Goal: Information Seeking & Learning: Learn about a topic

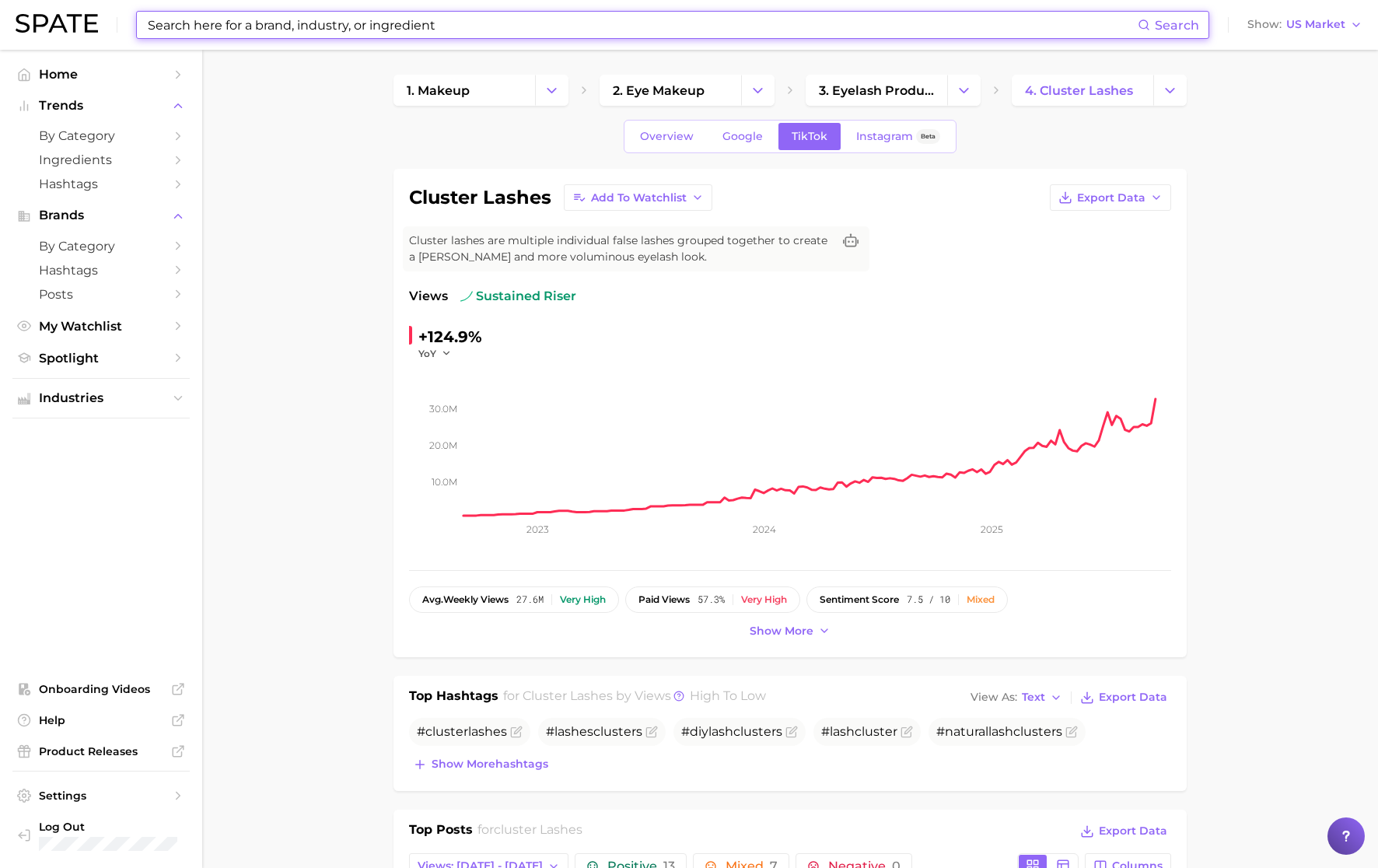
click at [415, 24] on input at bounding box center [641, 25] width 991 height 27
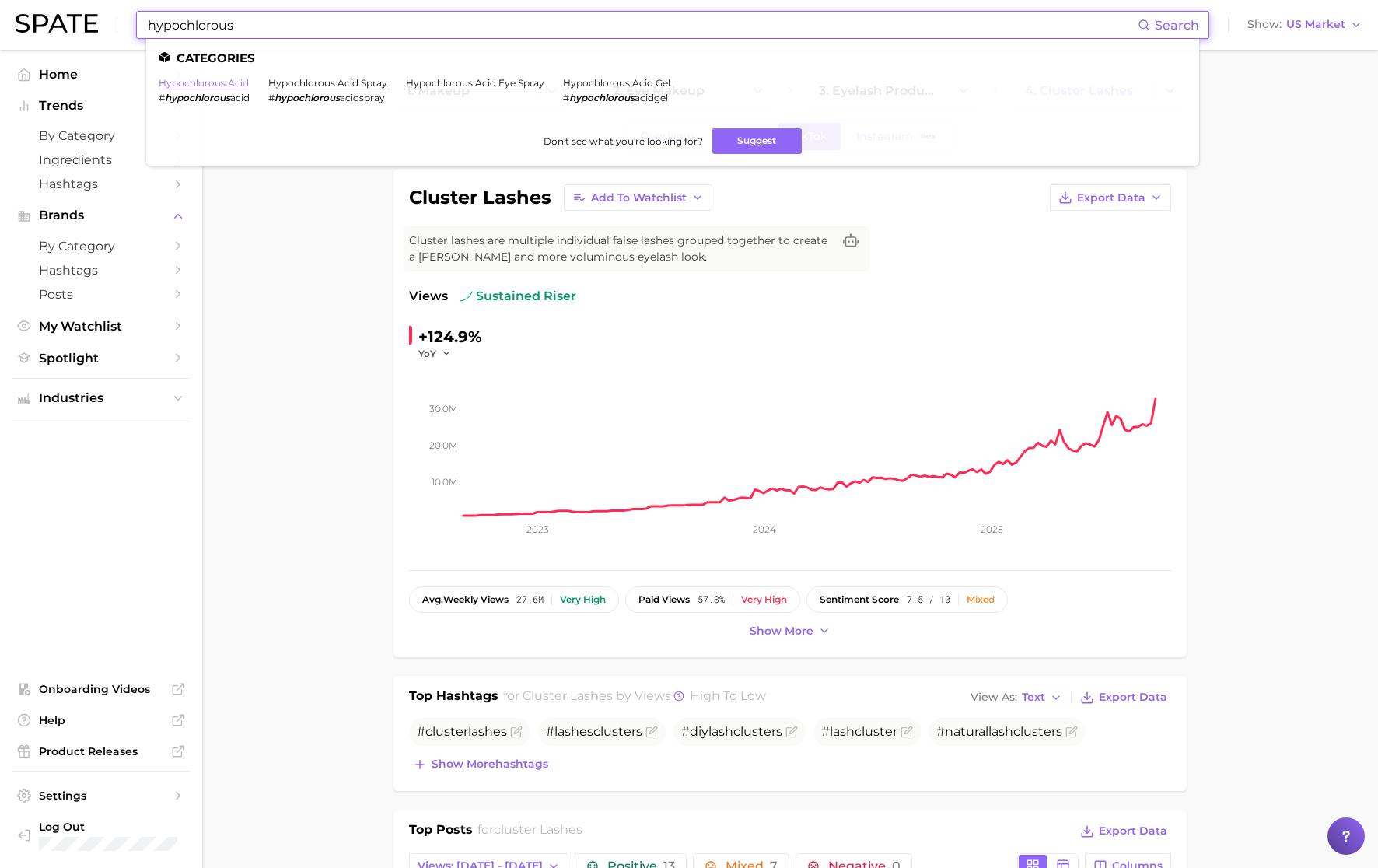
type input "hypochlorous"
click at [228, 81] on link "hypochlorous acid" at bounding box center [204, 83] width 90 height 12
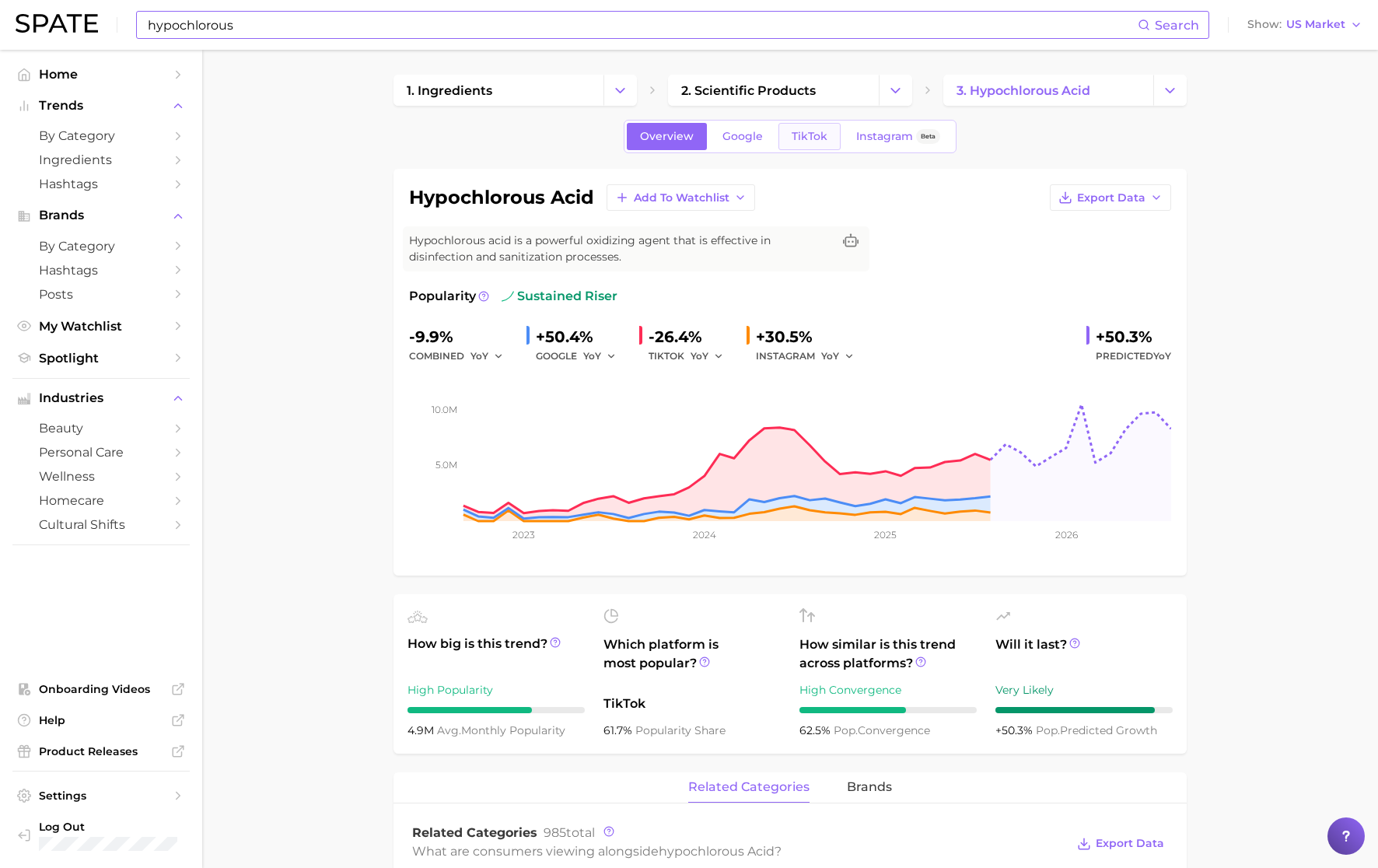
click at [815, 135] on span "TikTok" at bounding box center [809, 136] width 35 height 13
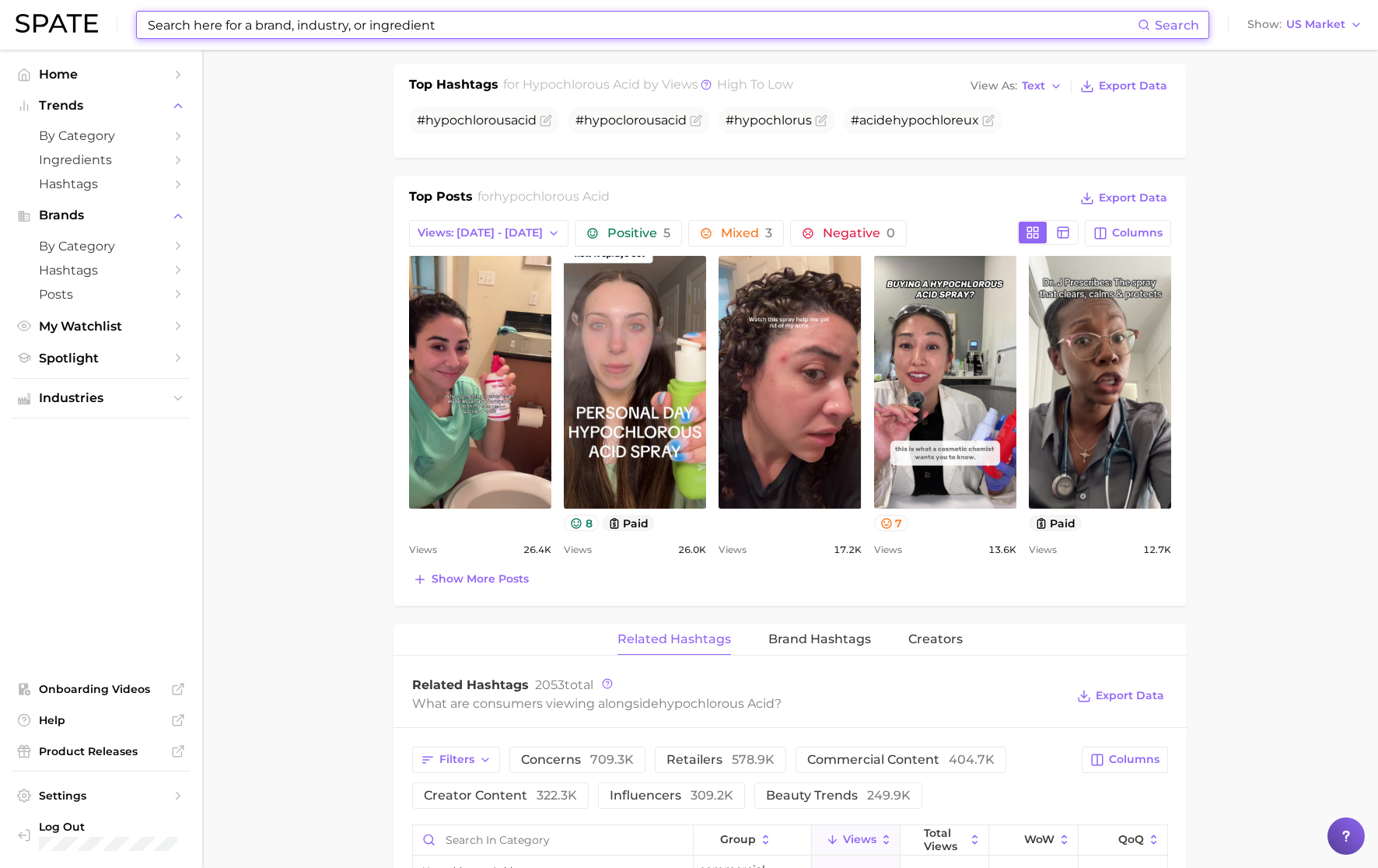
scroll to position [784, 0]
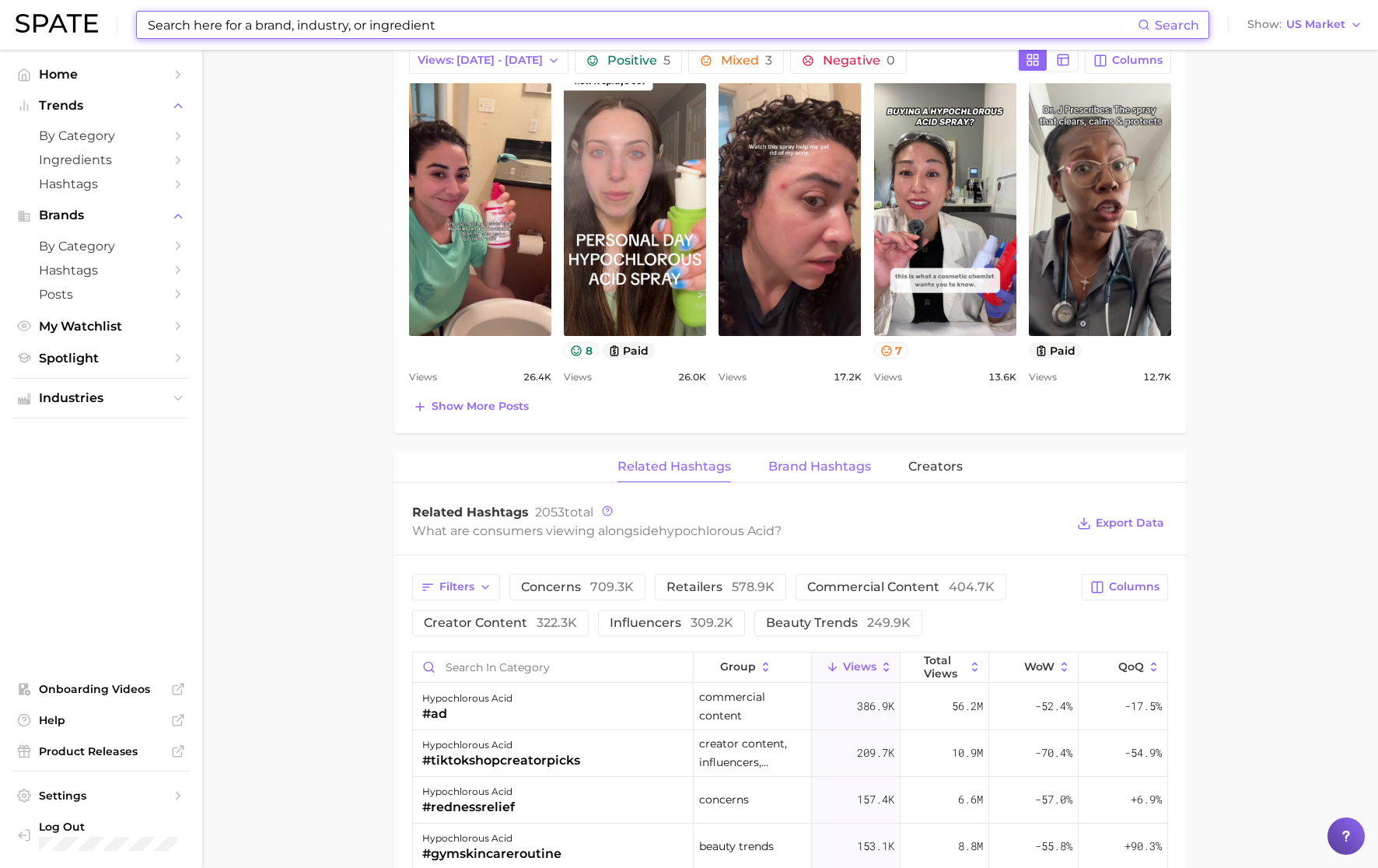
click at [842, 470] on span "Brand Hashtags" at bounding box center [820, 467] width 103 height 14
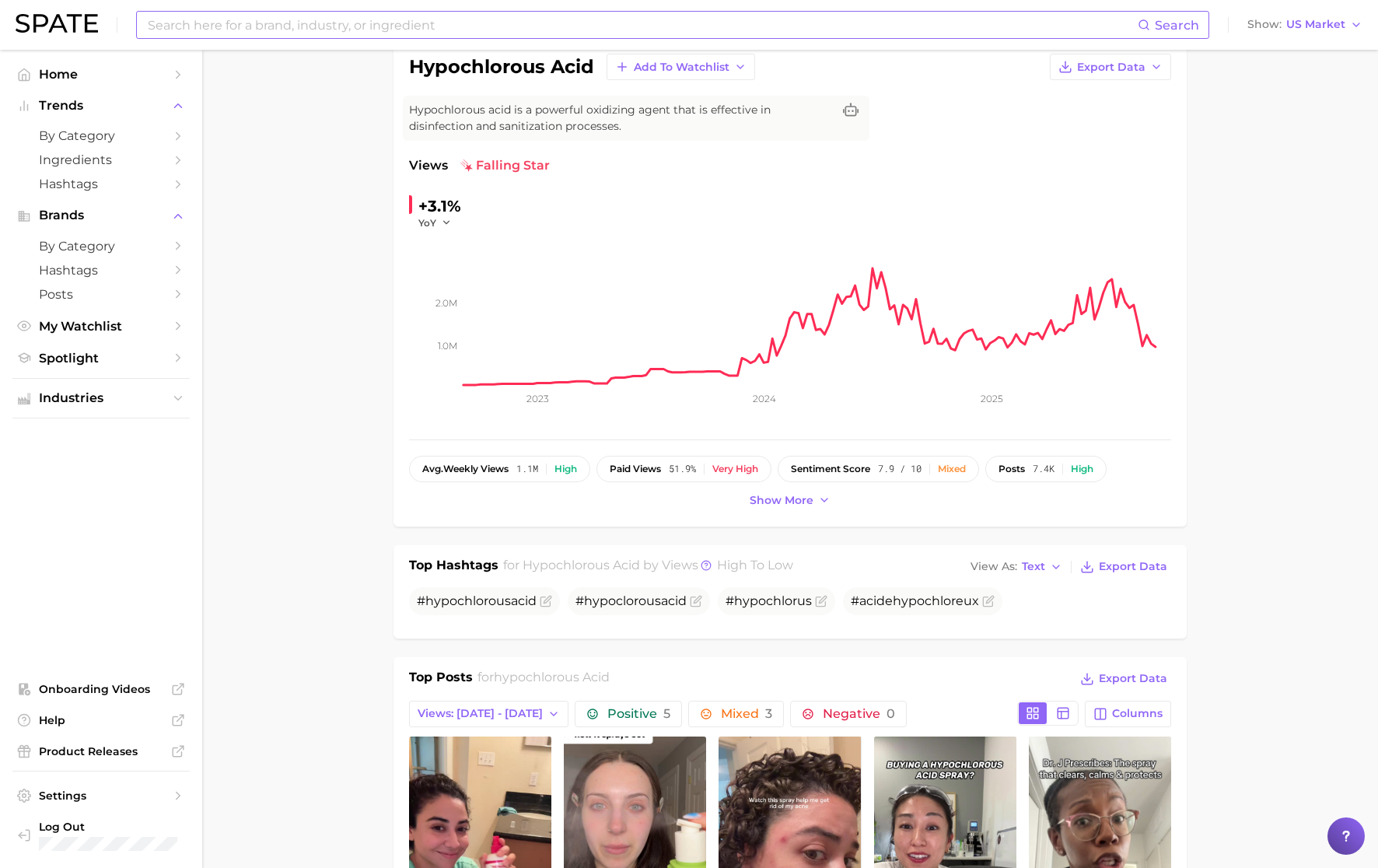
scroll to position [0, 0]
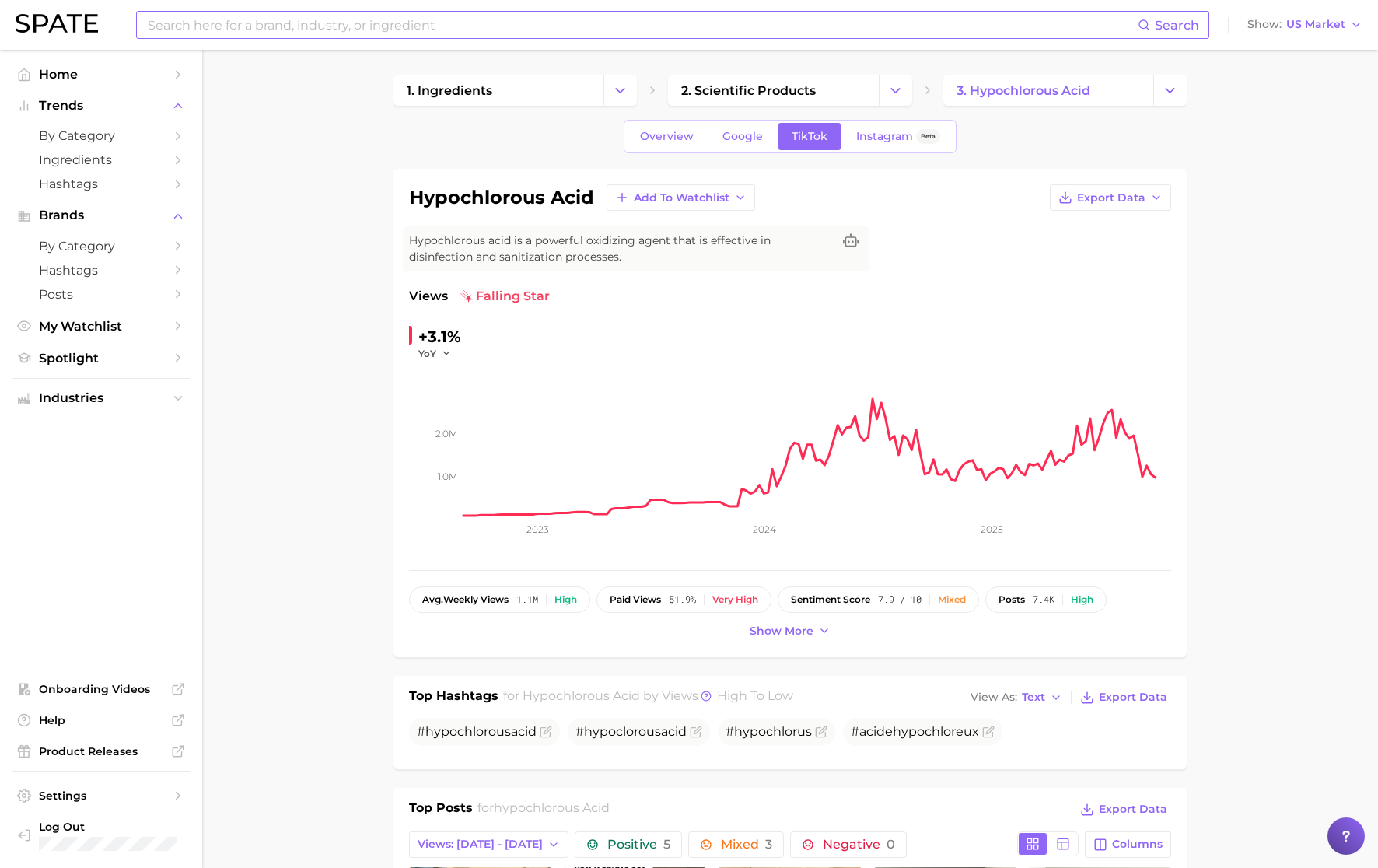
click at [365, 32] on input at bounding box center [641, 25] width 991 height 27
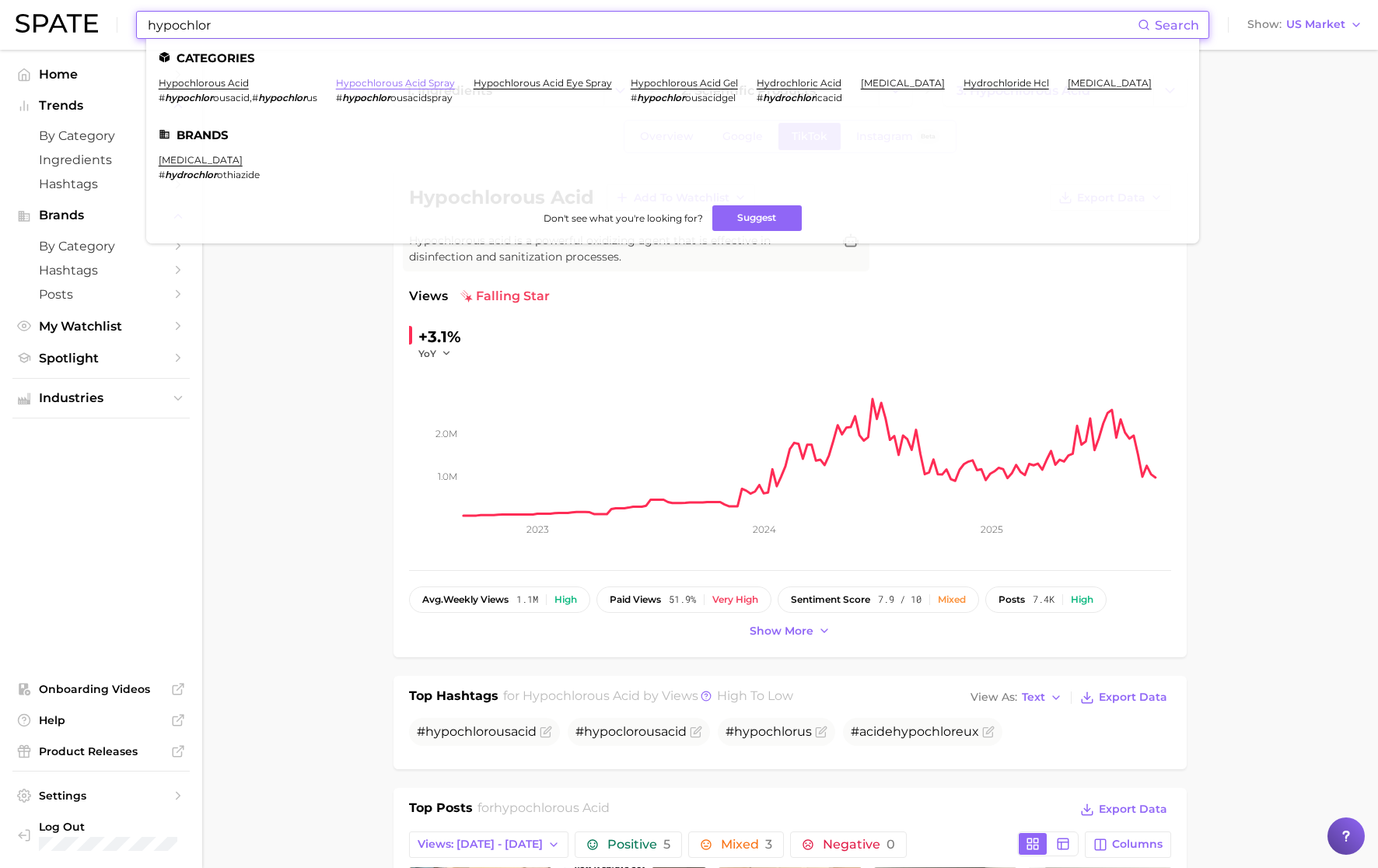
type input "hypochlor"
click at [439, 83] on link "hypochlorous acid spray" at bounding box center [395, 83] width 119 height 12
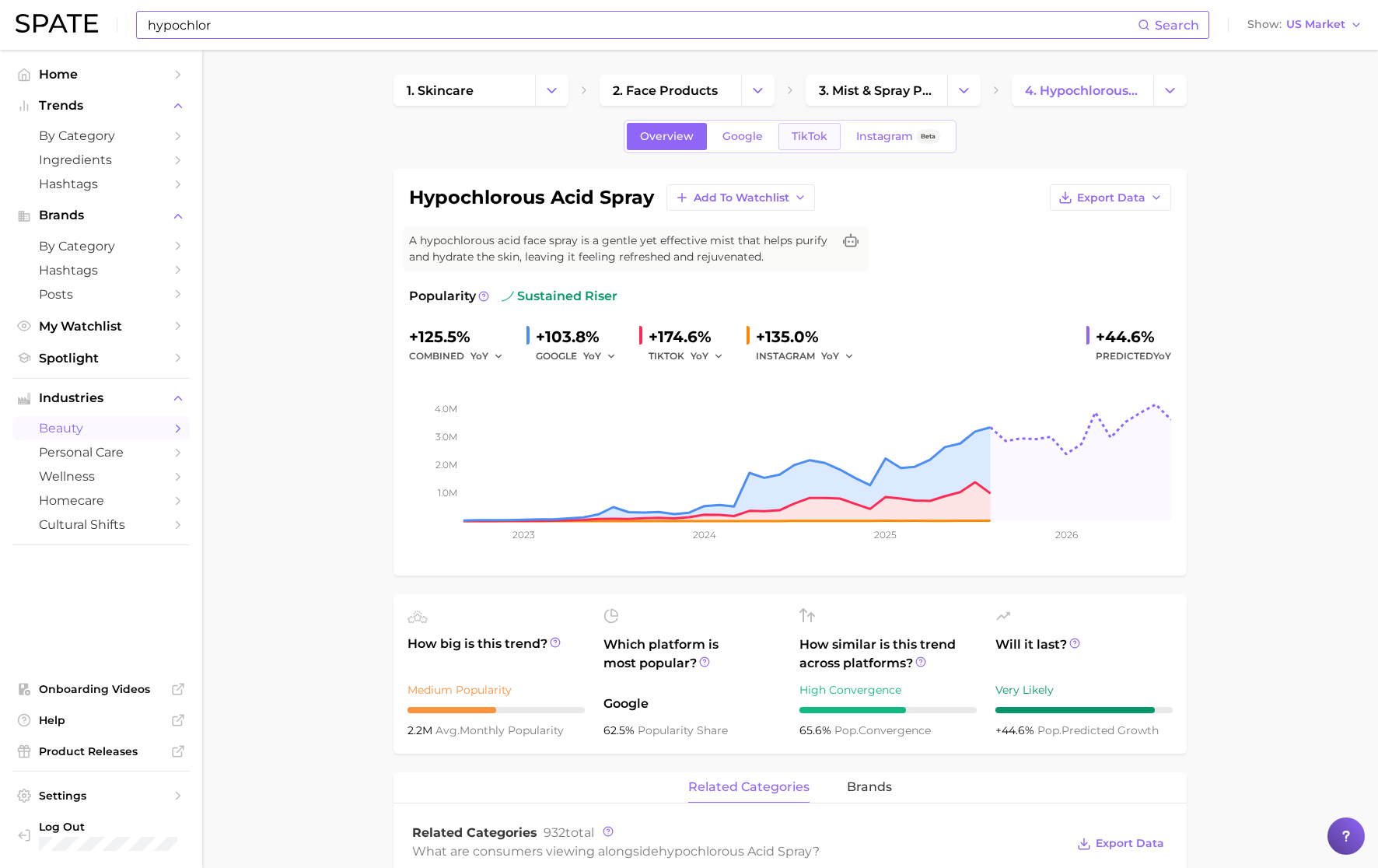
click at [821, 146] on link "TikTok" at bounding box center [809, 136] width 62 height 28
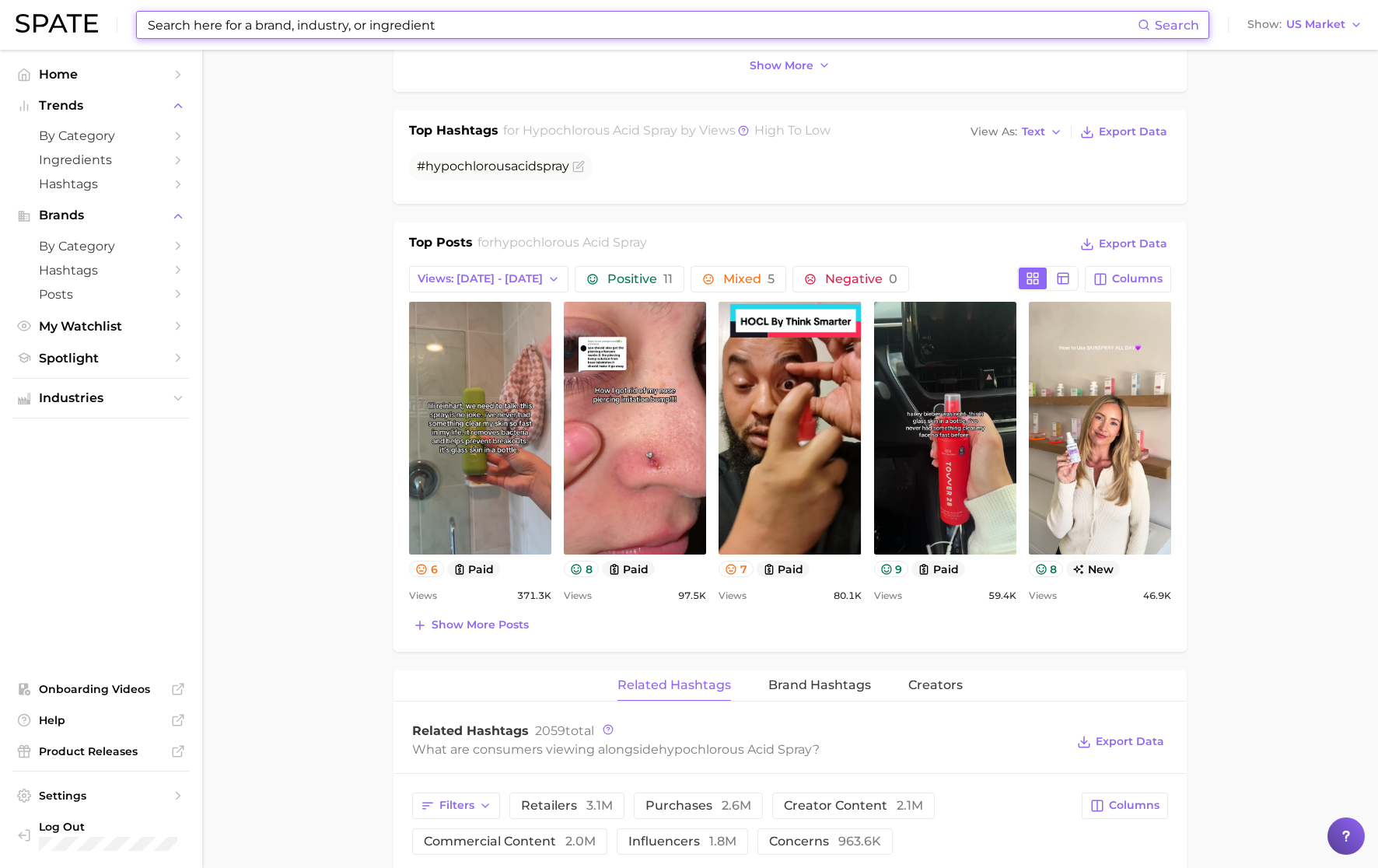
scroll to position [777, 0]
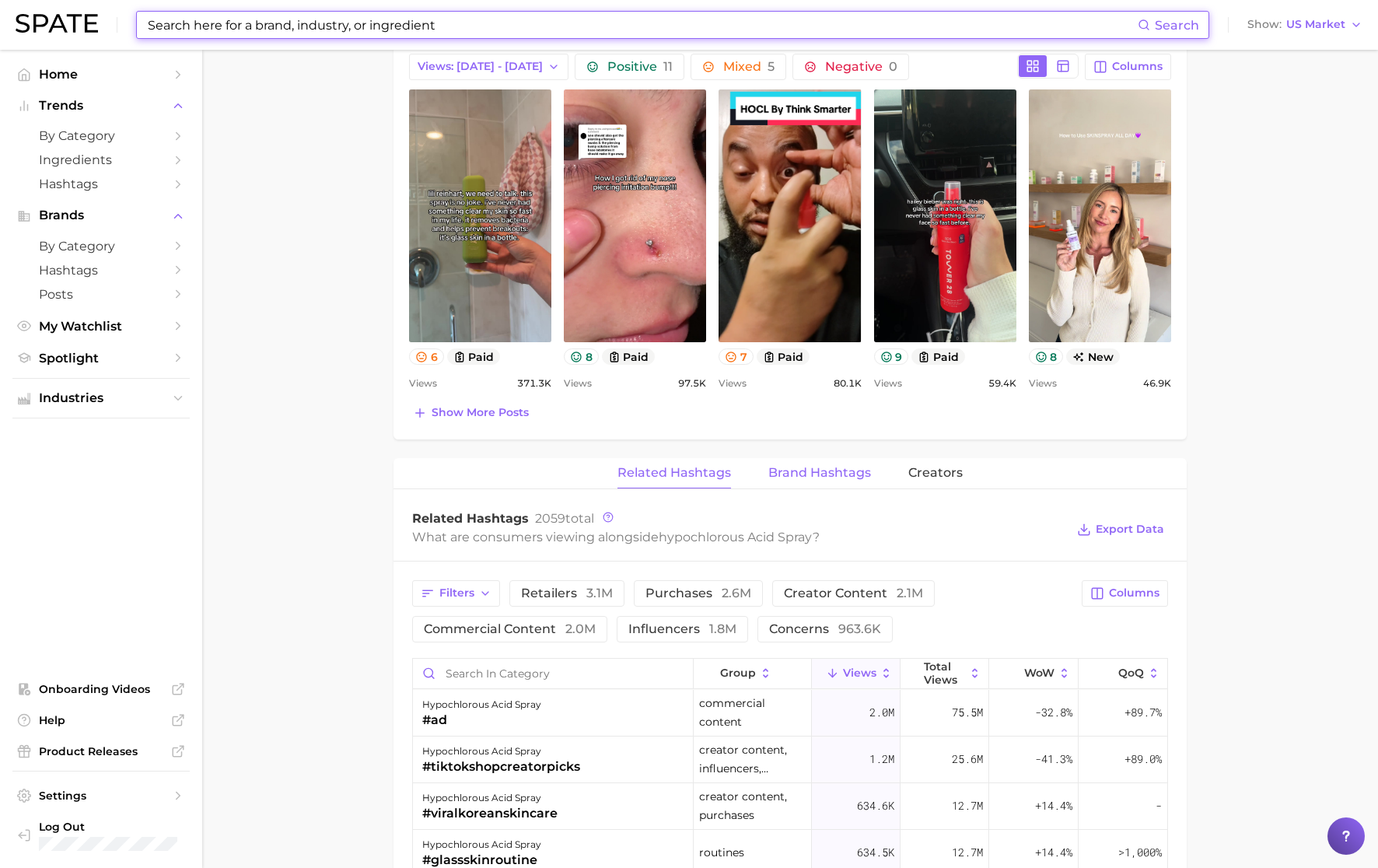
click at [834, 476] on span "Brand Hashtags" at bounding box center [820, 473] width 103 height 14
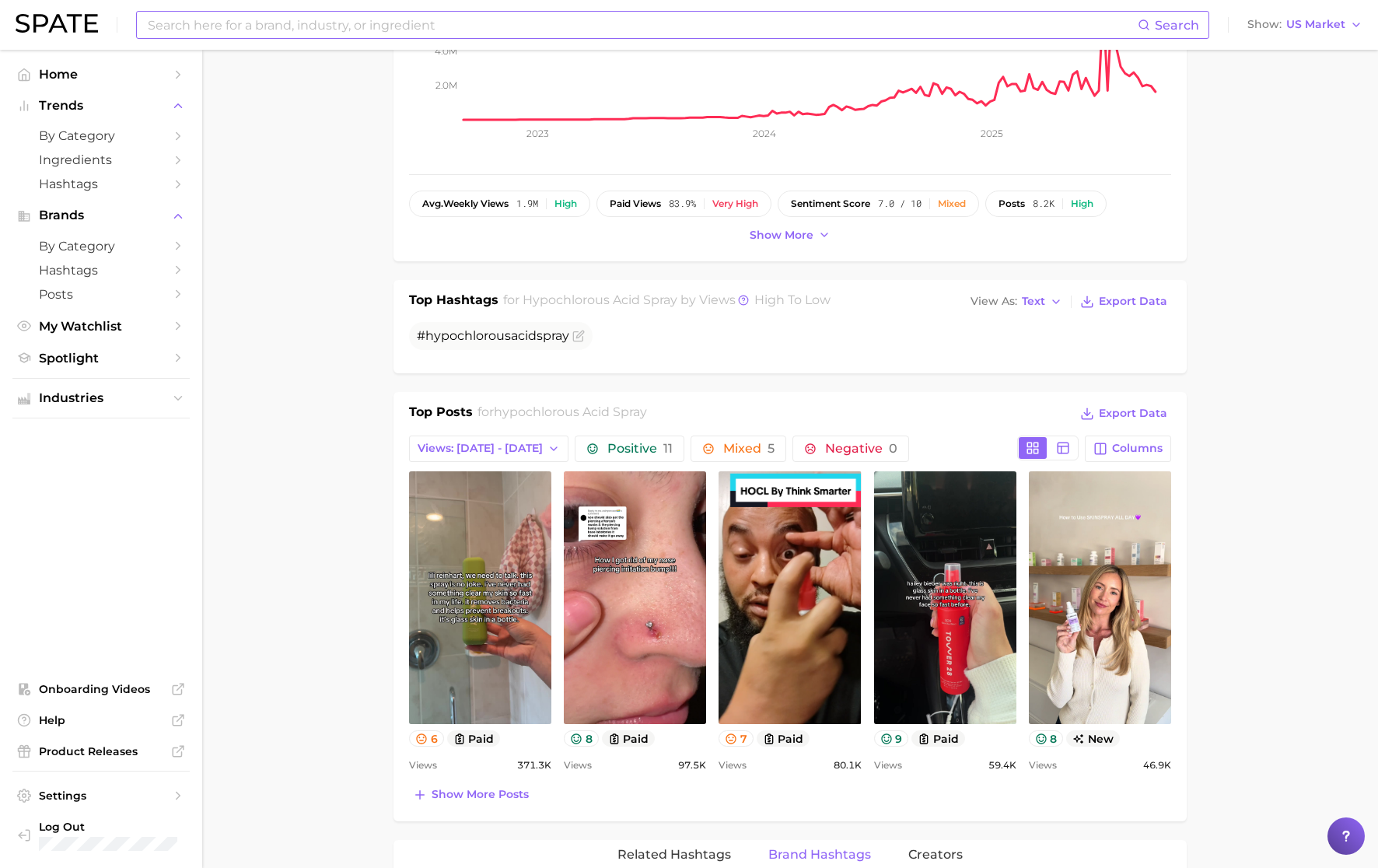
scroll to position [0, 0]
